Goal: Task Accomplishment & Management: Use online tool/utility

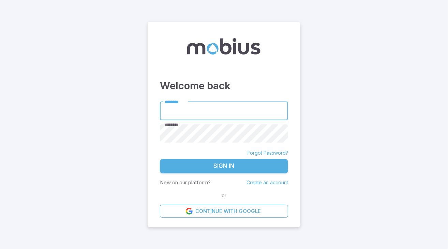
type input "**********"
click at [252, 169] on button "Sign In" at bounding box center [224, 166] width 128 height 14
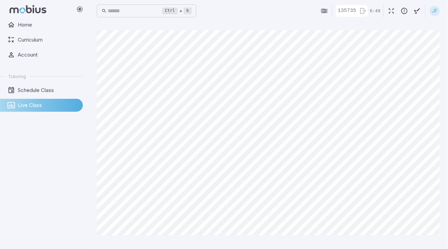
click at [0, 208] on html "Home Curriculum Account Tutoring Schedule Class Live Class Ctrl + k ​ 135735 6:…" at bounding box center [224, 124] width 448 height 249
click at [0, 200] on html "Home Curriculum Account Tutoring Schedule Class Live Class Ctrl + k ​ 135735 6:…" at bounding box center [224, 124] width 448 height 249
click at [0, 191] on html "Home Curriculum Account Tutoring Schedule Class Live Class Ctrl + k ​ 135735 6:…" at bounding box center [224, 124] width 448 height 249
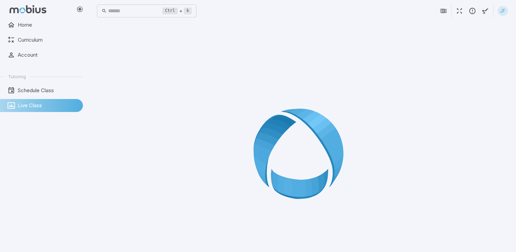
click at [104, 122] on div at bounding box center [302, 156] width 411 height 252
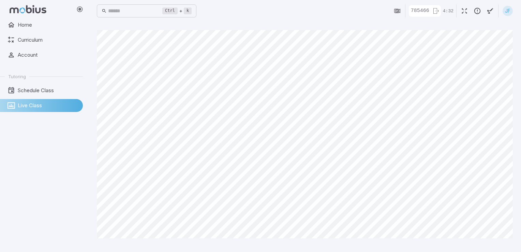
click at [46, 211] on div "Home Curriculum Account Tutoring Schedule Class Live Class" at bounding box center [44, 134] width 88 height 233
click at [197, 243] on main "Canvas actions 100 % Exit zen mode" at bounding box center [305, 137] width 432 height 230
click at [101, 213] on main "Canvas actions 100 % Exit zen mode" at bounding box center [305, 137] width 432 height 230
click at [230, 243] on div "Canvas actions 100 % Exit zen mode" at bounding box center [305, 136] width 416 height 213
click at [123, 241] on div "Canvas actions 100 % Exit zen mode" at bounding box center [305, 136] width 416 height 213
